Goal: Information Seeking & Learning: Learn about a topic

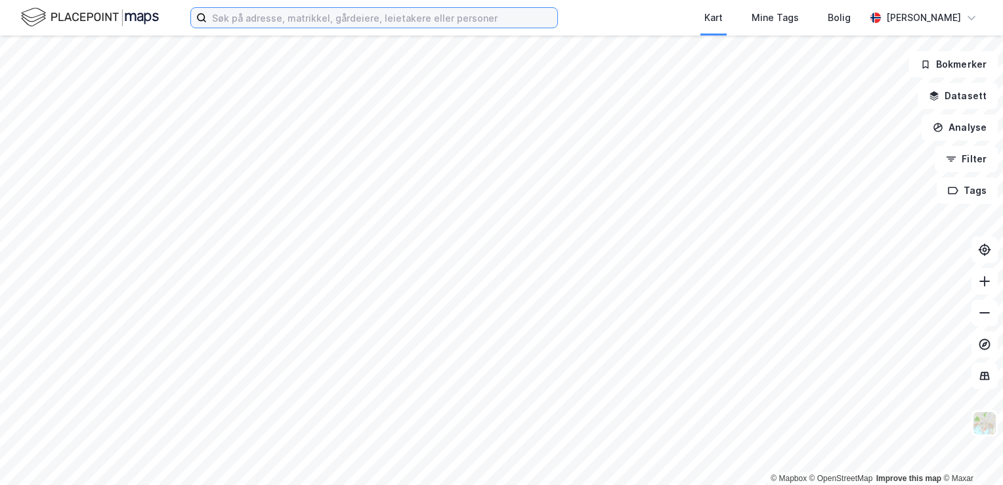
click at [326, 22] on input at bounding box center [382, 18] width 351 height 20
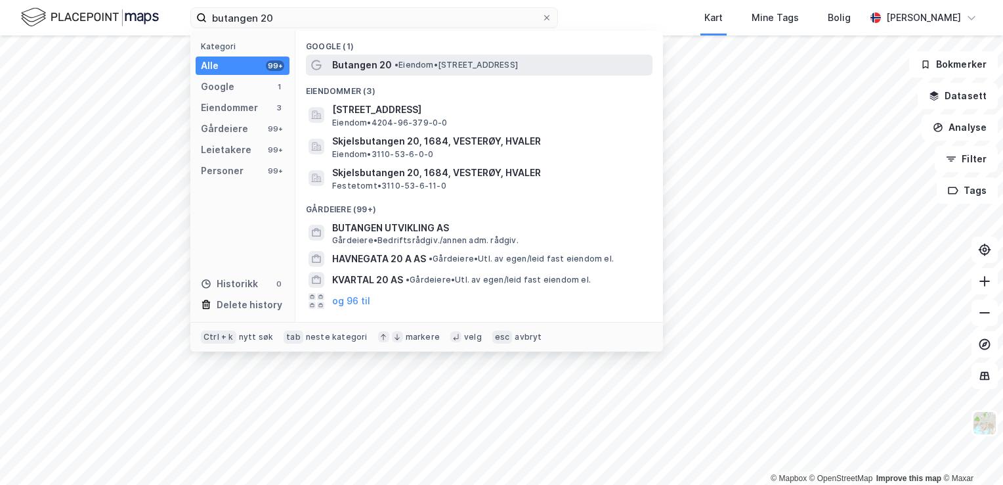
click at [356, 71] on span "Butangen 20" at bounding box center [362, 65] width 60 height 16
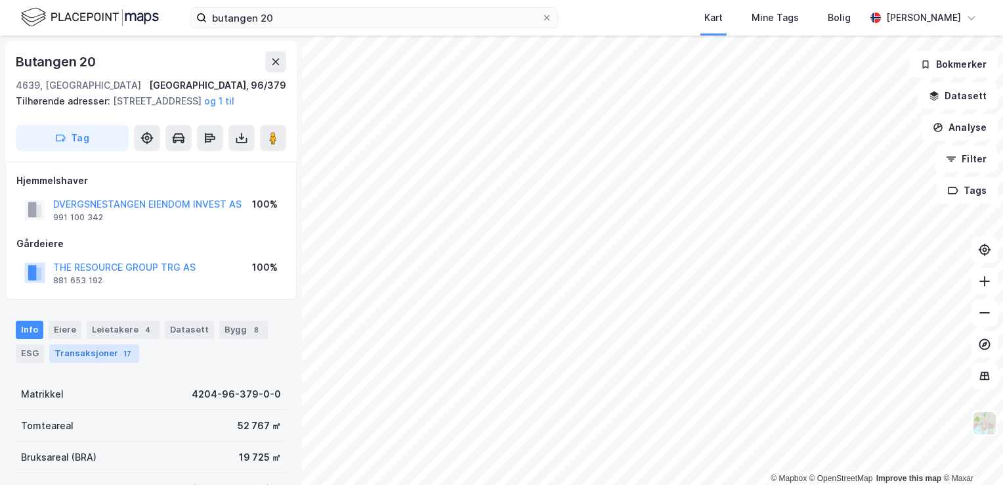
click at [114, 363] on div "Transaksjoner 17" at bounding box center [94, 353] width 90 height 18
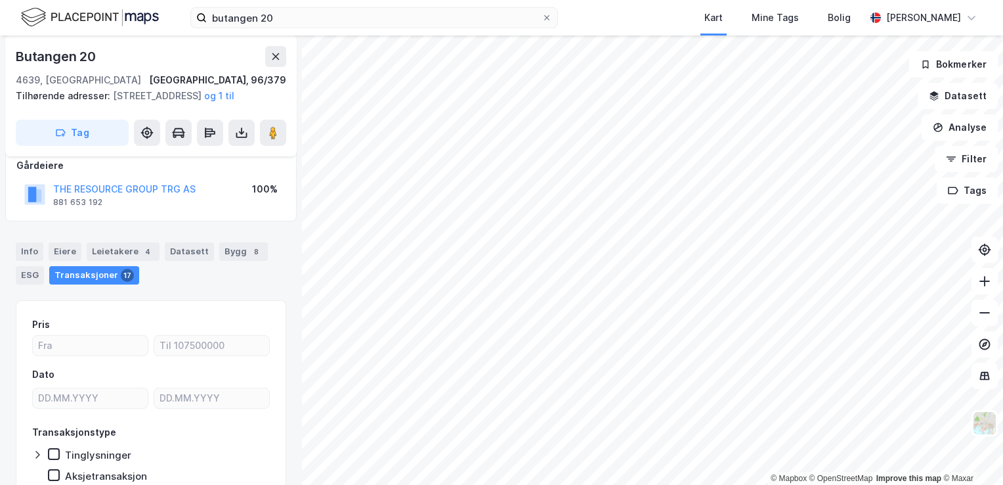
scroll to position [77, 0]
click at [69, 261] on div "Eiere" at bounding box center [65, 252] width 33 height 18
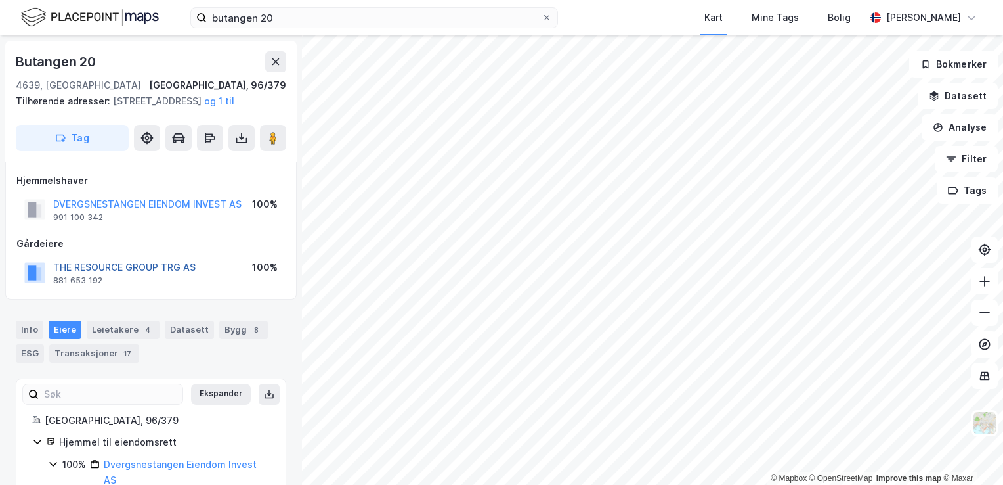
click at [0, 0] on button "THE RESOURCE GROUP TRG AS" at bounding box center [0, 0] width 0 height 0
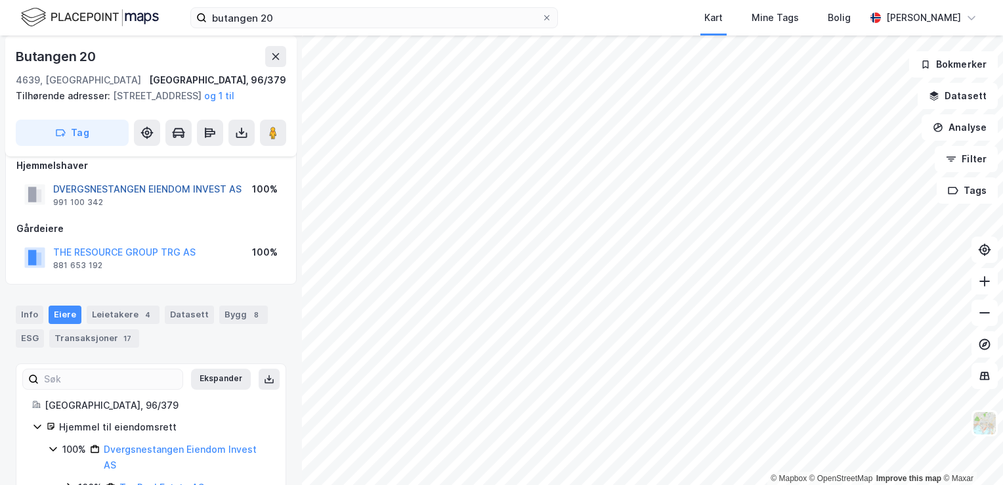
click at [0, 0] on button "DVERGSNESTANGEN EIENDOM INVEST AS" at bounding box center [0, 0] width 0 height 0
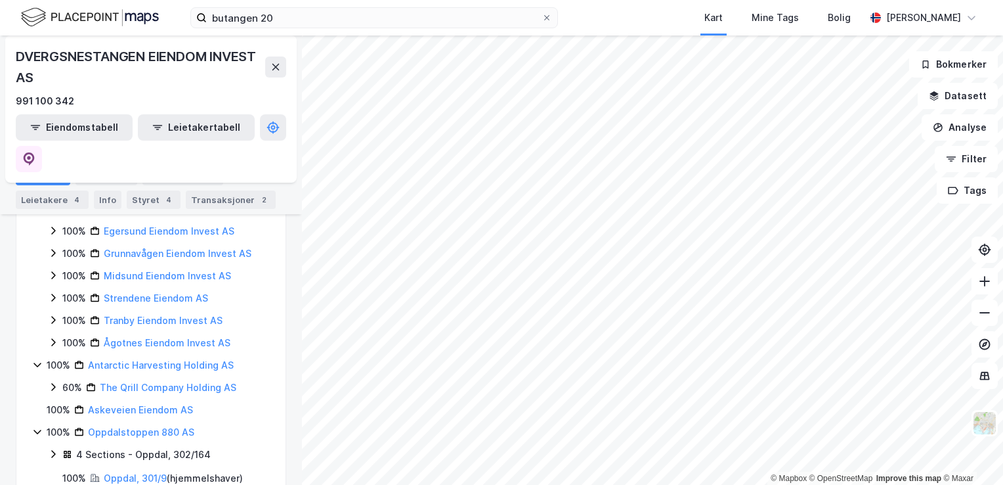
scroll to position [370, 0]
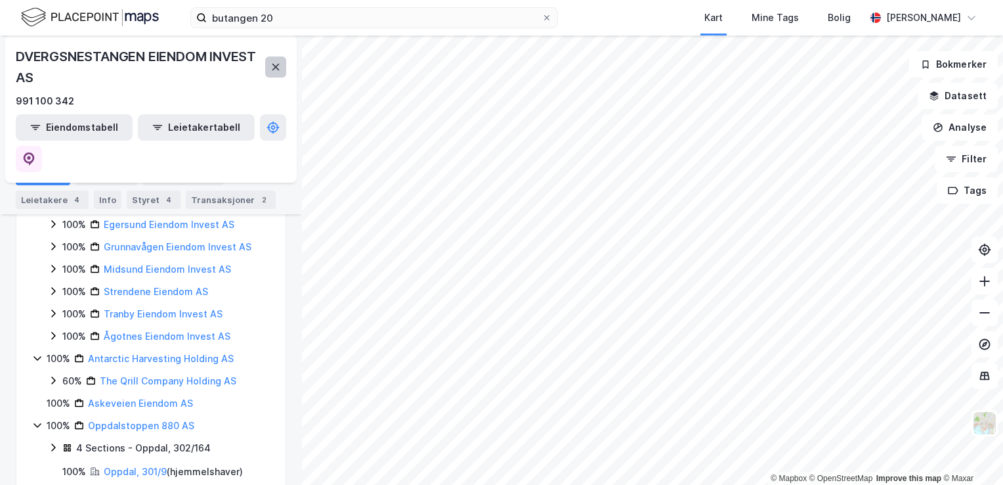
click at [276, 66] on icon at bounding box center [276, 67] width 7 height 7
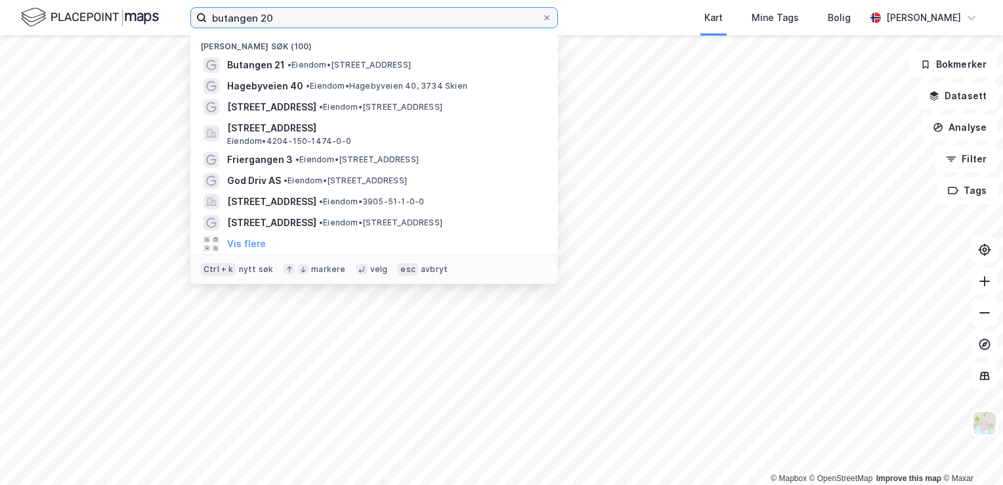
drag, startPoint x: 318, startPoint y: 19, endPoint x: 171, endPoint y: 14, distance: 146.5
click at [171, 14] on div "butangen 20 Nylige søk (100) [GEOGRAPHIC_DATA] 21 • Eiendom • [STREET_ADDRESS] …" at bounding box center [501, 17] width 1003 height 35
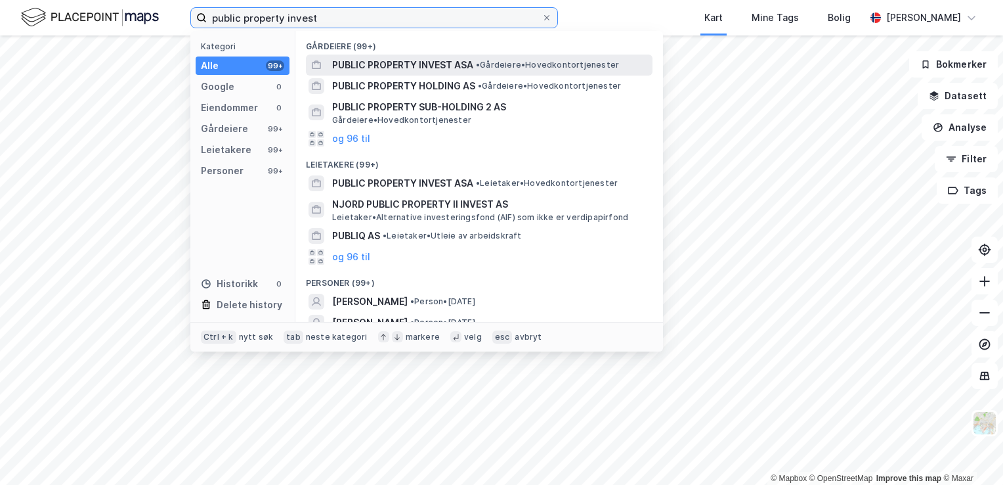
type input "public property invest"
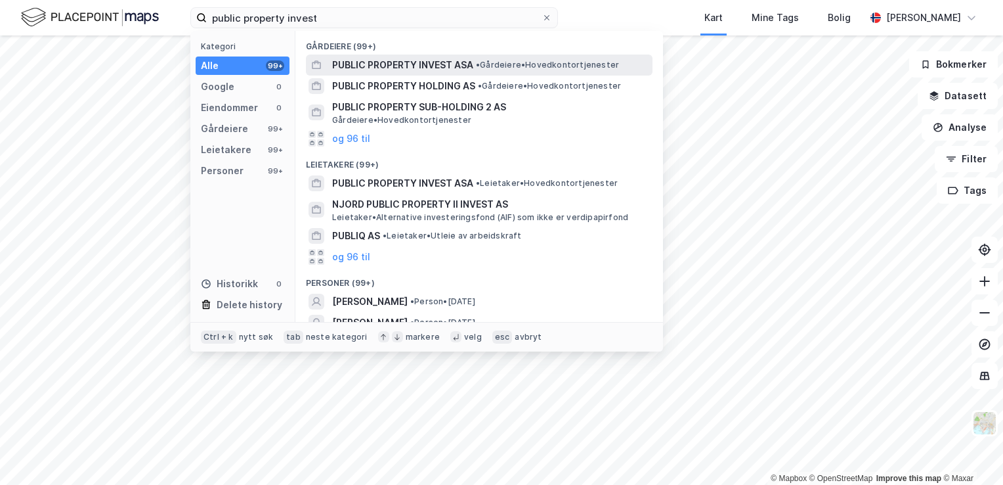
click at [410, 68] on span "PUBLIC PROPERTY INVEST ASA" at bounding box center [402, 65] width 141 height 16
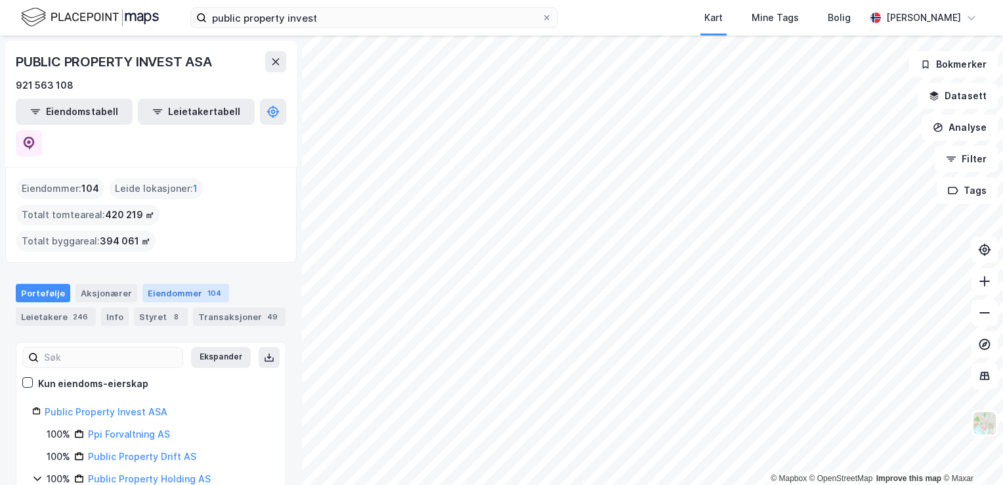
click at [153, 284] on div "Eiendommer 104" at bounding box center [186, 293] width 87 height 18
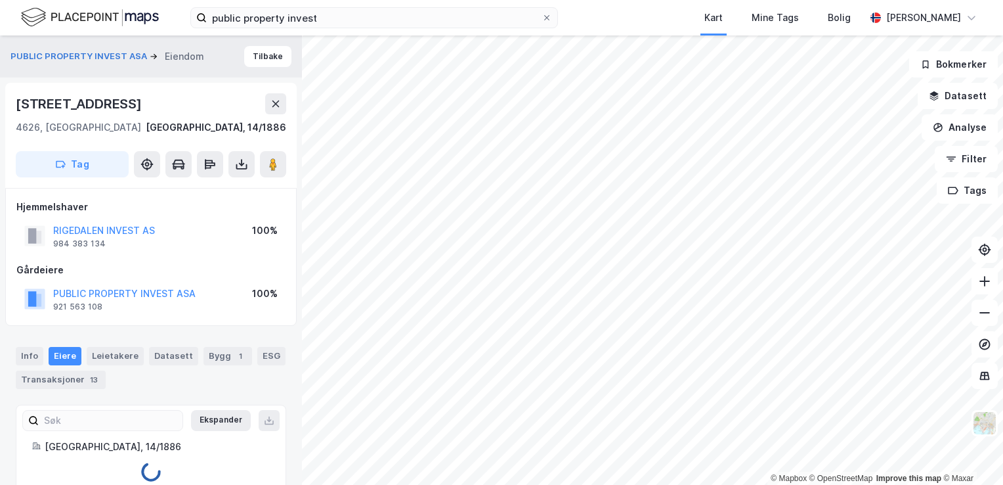
scroll to position [15, 0]
